Goal: Information Seeking & Learning: Learn about a topic

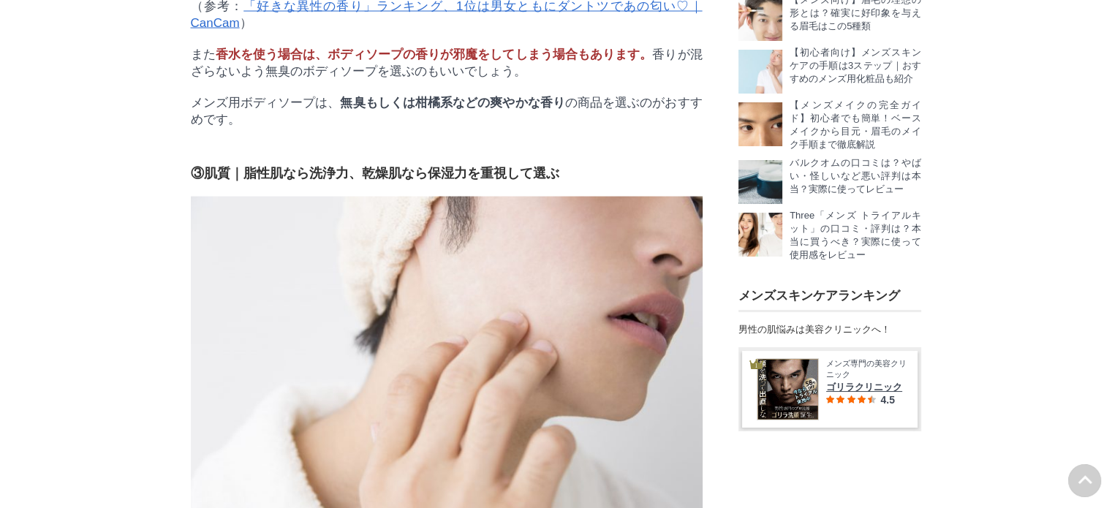
scroll to position [35817, 731]
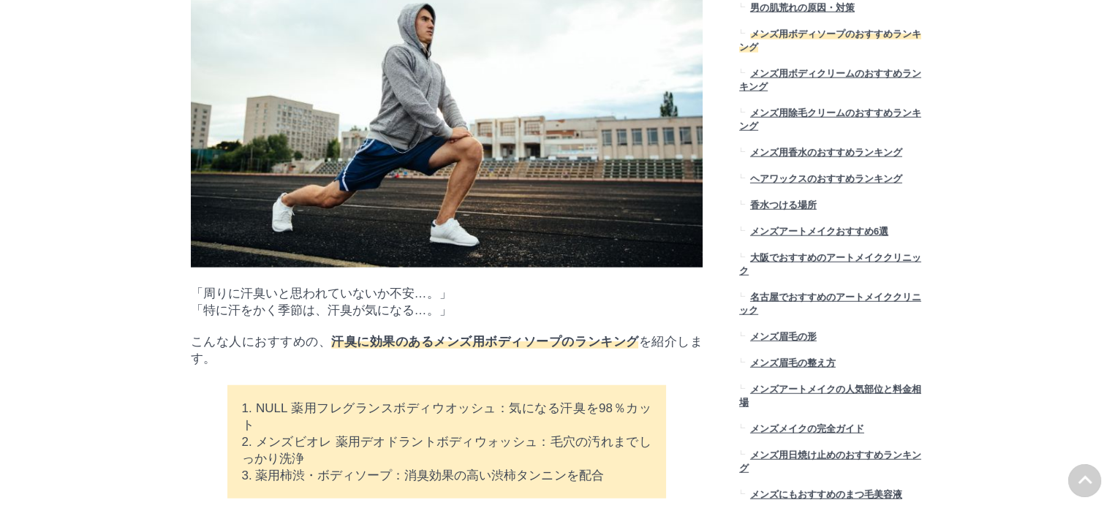
scroll to position [14722, 0]
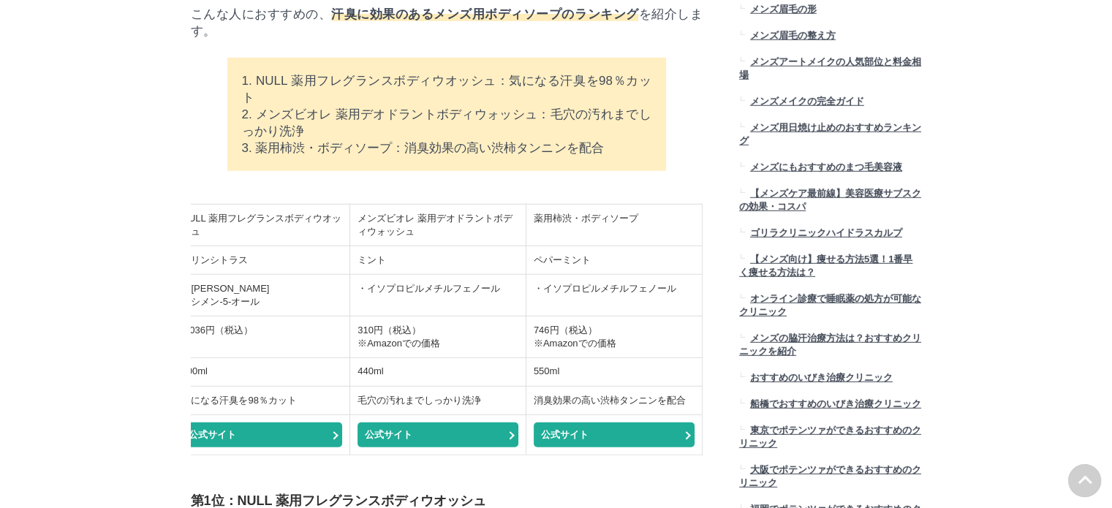
scroll to position [15111, 0]
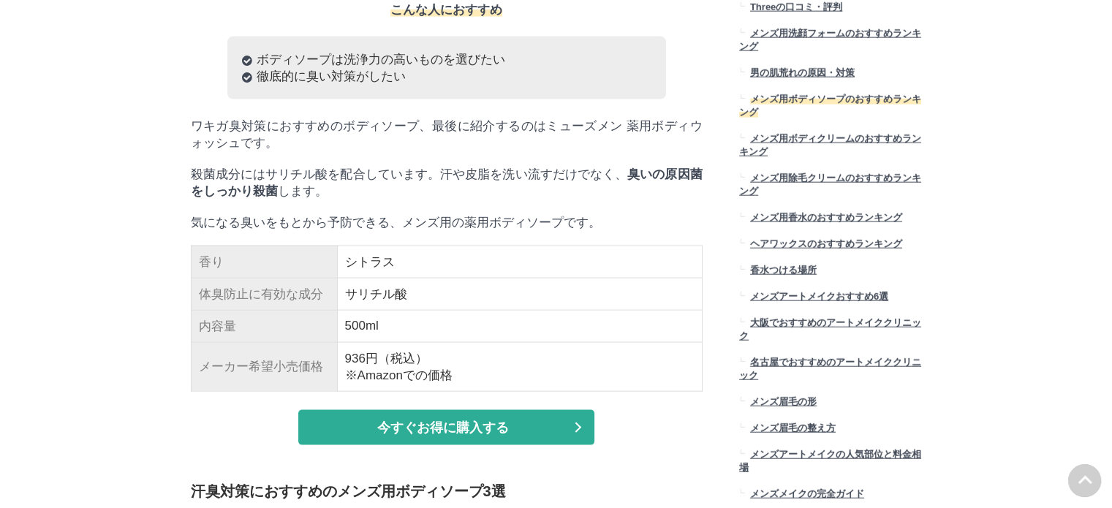
scroll to position [14248, 0]
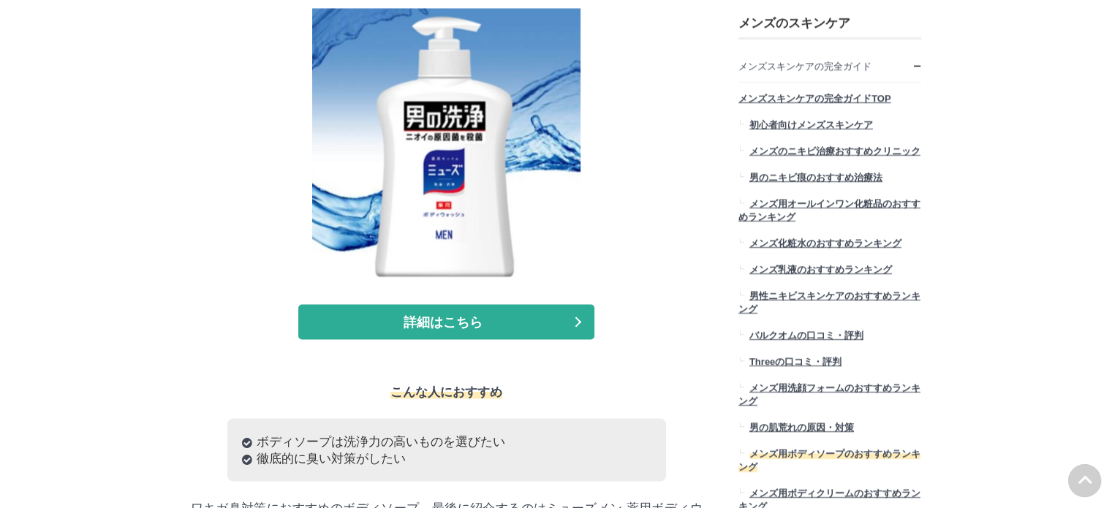
scroll to position [13713, 0]
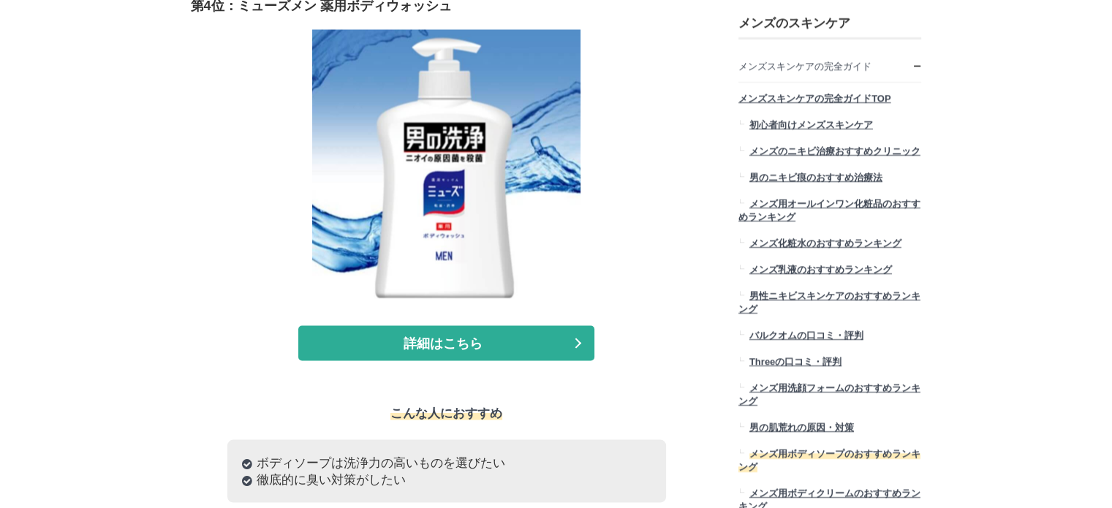
drag, startPoint x: 239, startPoint y: 89, endPoint x: 485, endPoint y: 88, distance: 246.4
copy span "LION PRO TEC 薬用デオドラントソープ"
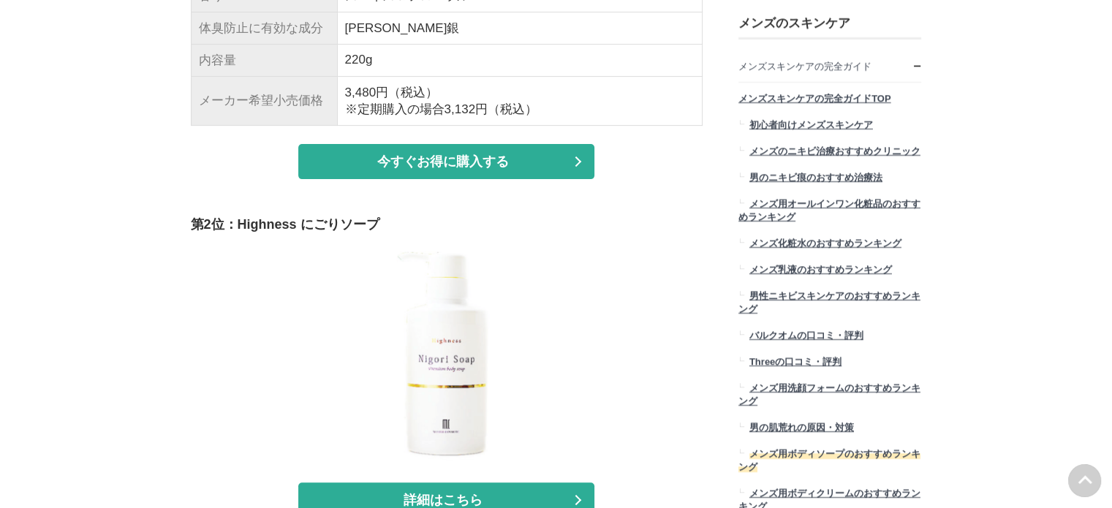
scroll to position [11605, 0]
